Goal: Find specific fact: Find specific fact

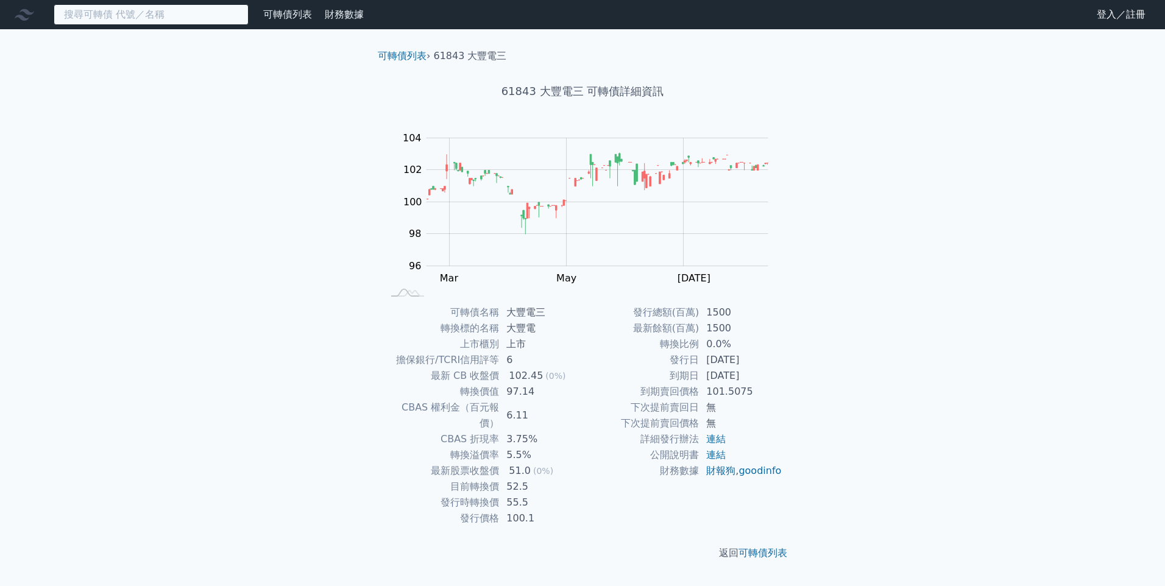
click at [183, 11] on input at bounding box center [151, 14] width 195 height 21
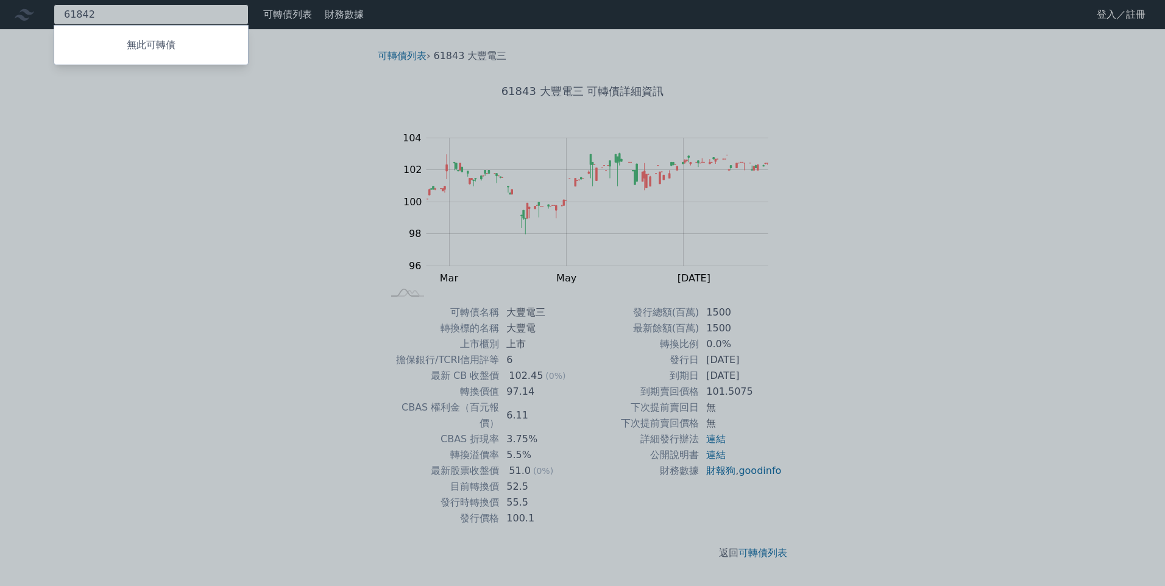
type input "61842"
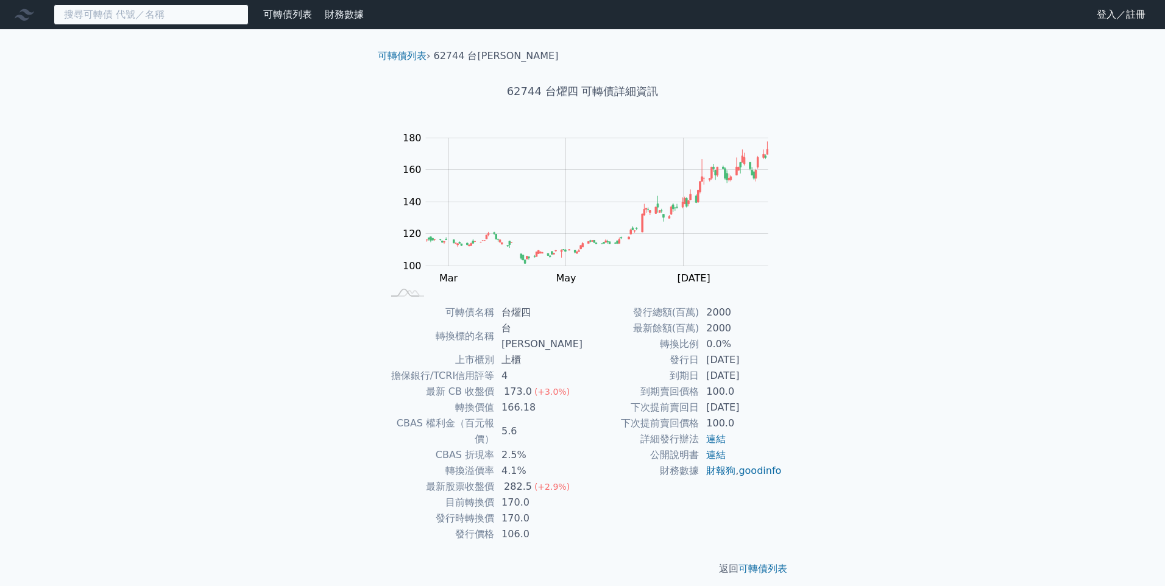
click at [133, 8] on input at bounding box center [151, 14] width 195 height 21
click at [224, 16] on input at bounding box center [151, 14] width 195 height 21
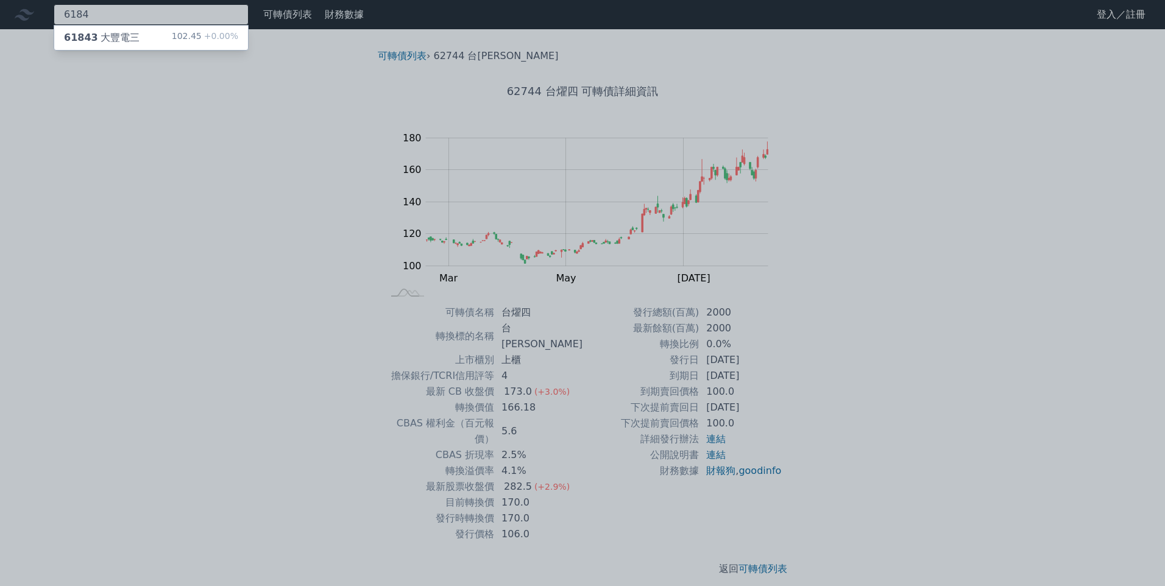
type input "6184"
click at [111, 37] on div "61843 大豐電三" at bounding box center [102, 37] width 76 height 15
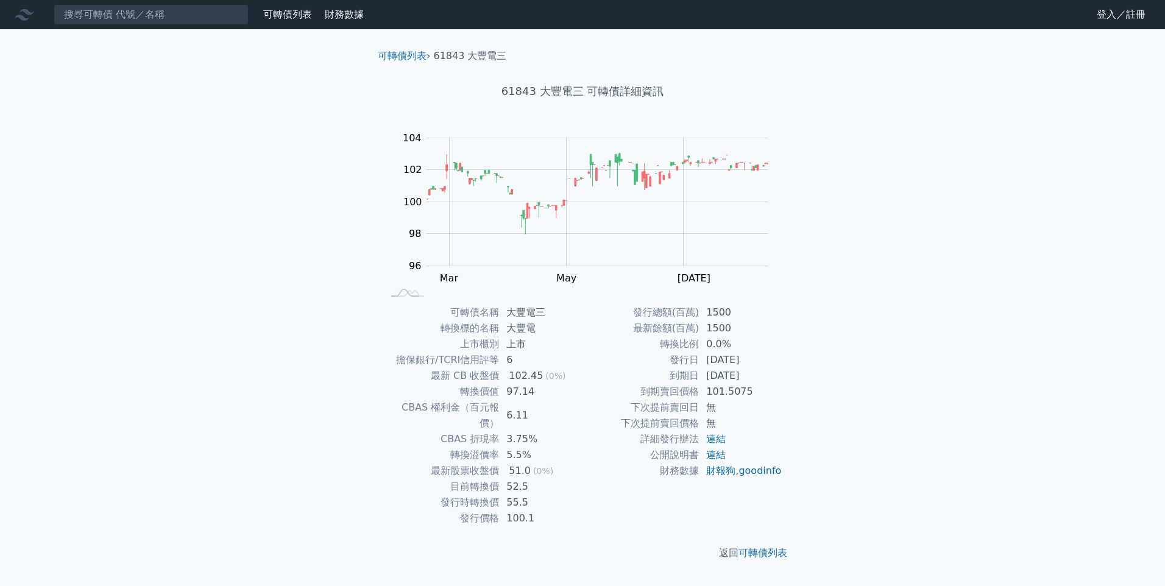
click at [475, 368] on td "最新 CB 收盤價" at bounding box center [441, 376] width 116 height 16
